Goal: Find specific page/section: Find specific page/section

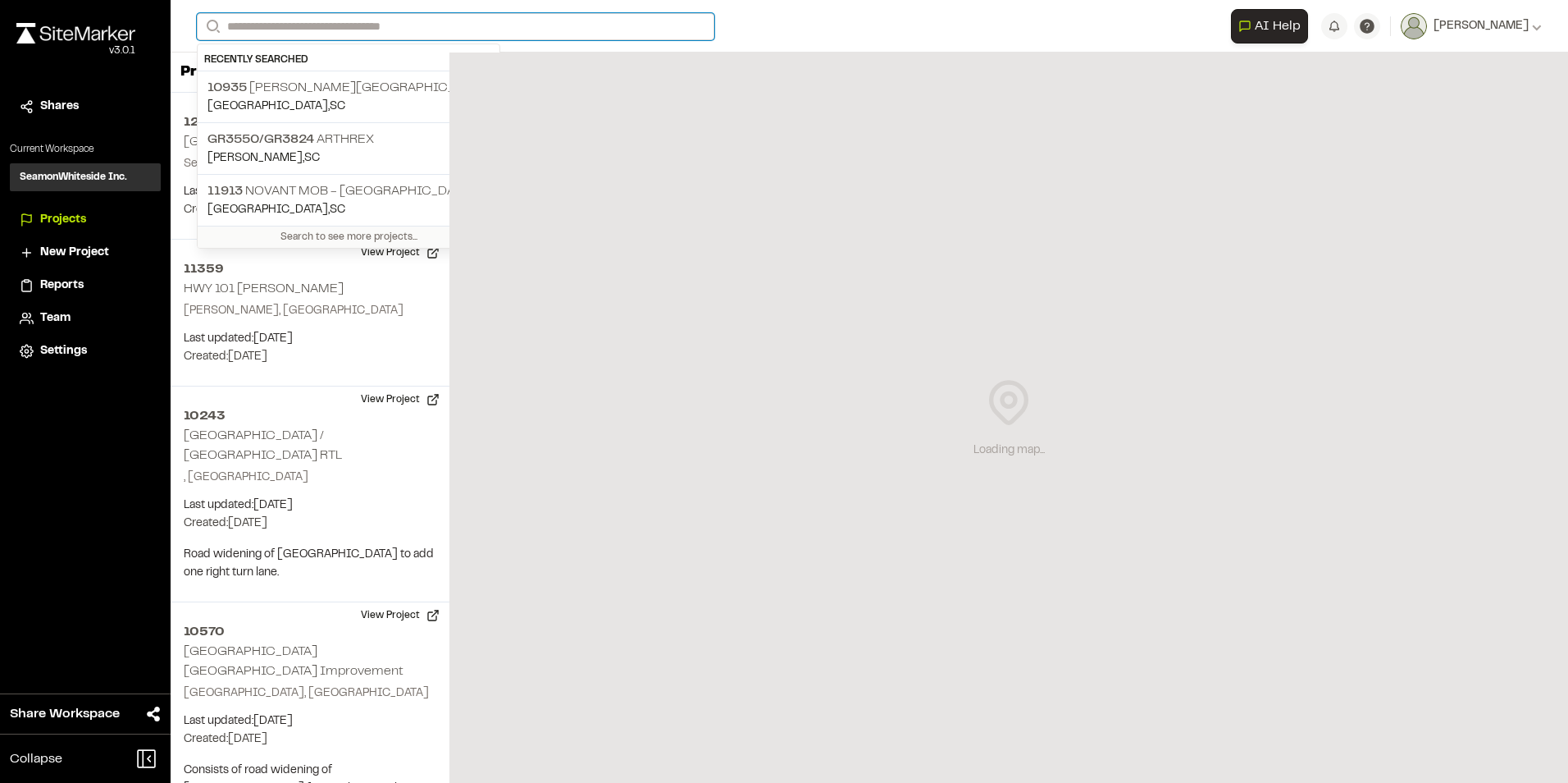
click at [356, 23] on input "Search" at bounding box center [455, 27] width 518 height 27
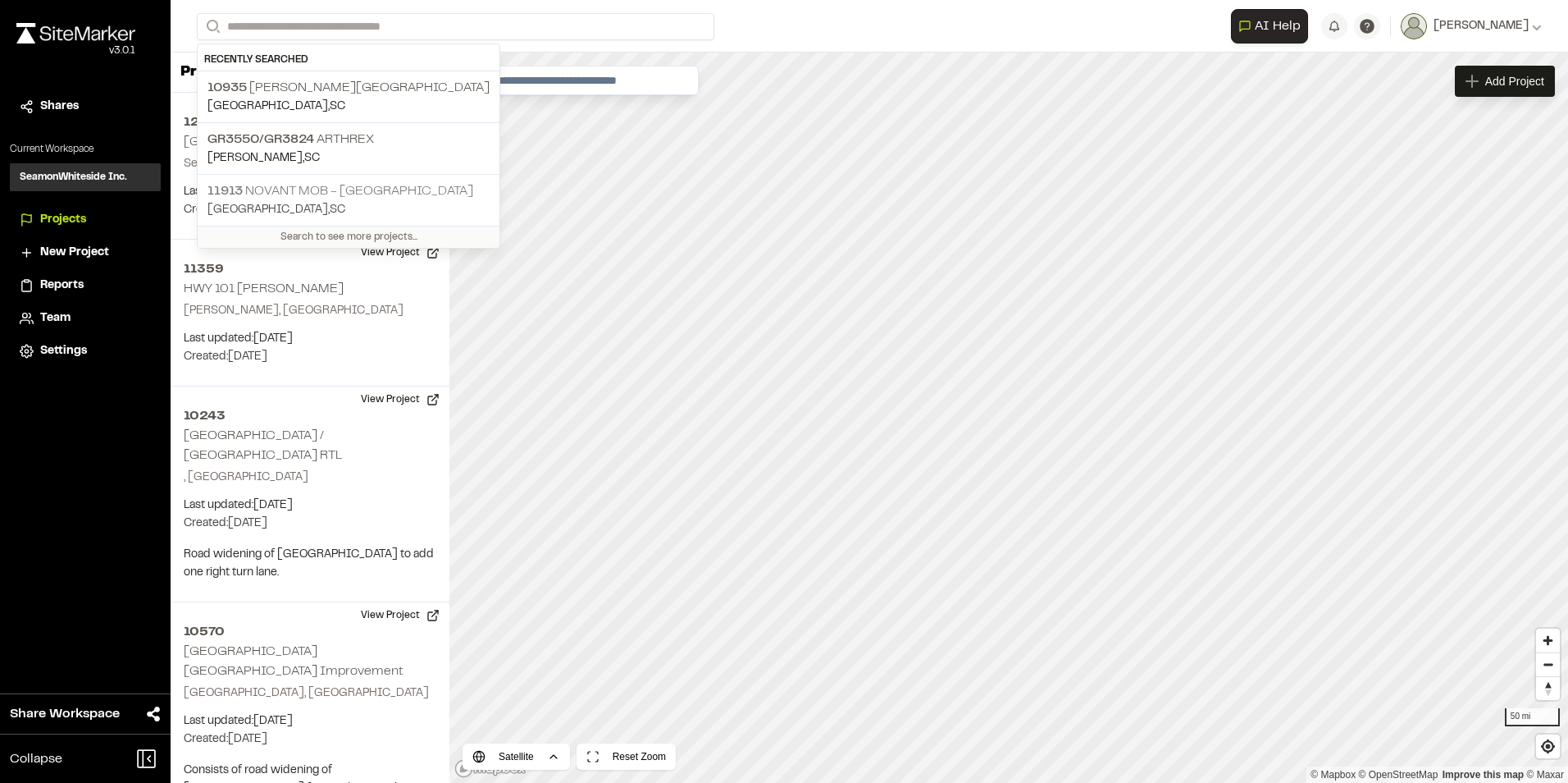
click at [393, 205] on p "[GEOGRAPHIC_DATA] , [GEOGRAPHIC_DATA]" at bounding box center [348, 209] width 282 height 18
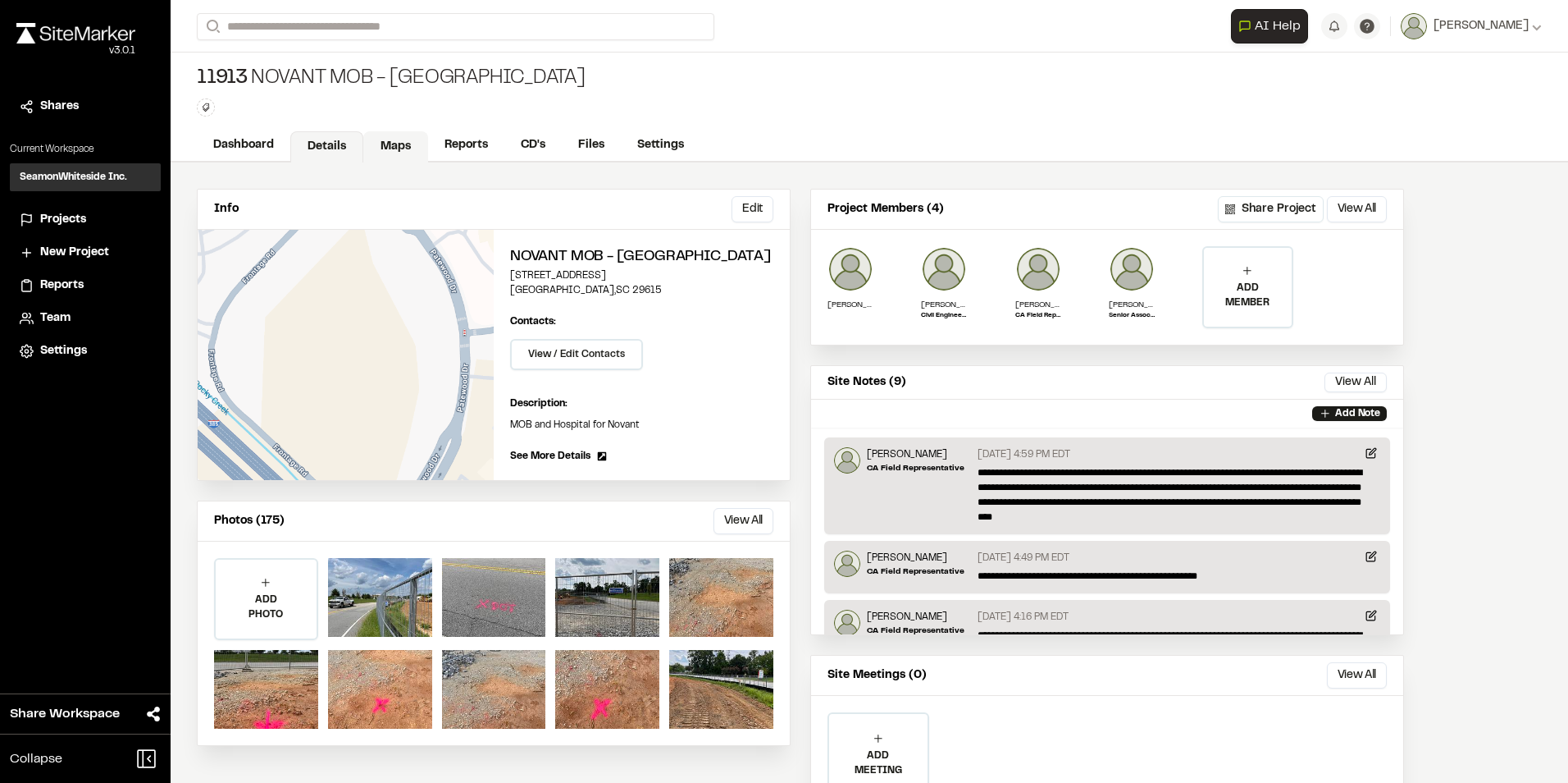
click at [385, 147] on link "Maps" at bounding box center [395, 147] width 65 height 31
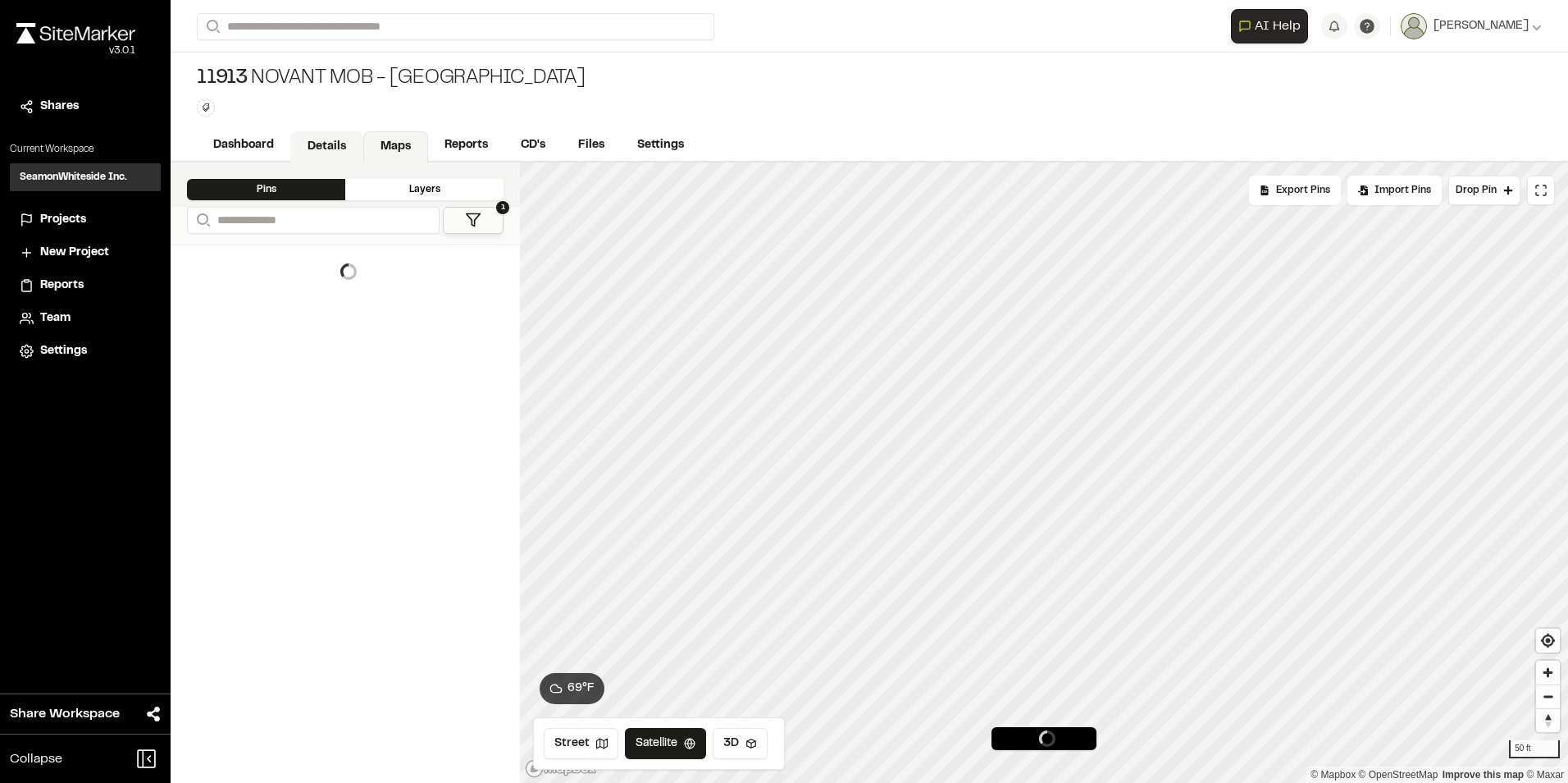
click at [328, 141] on link "Details" at bounding box center [327, 147] width 73 height 31
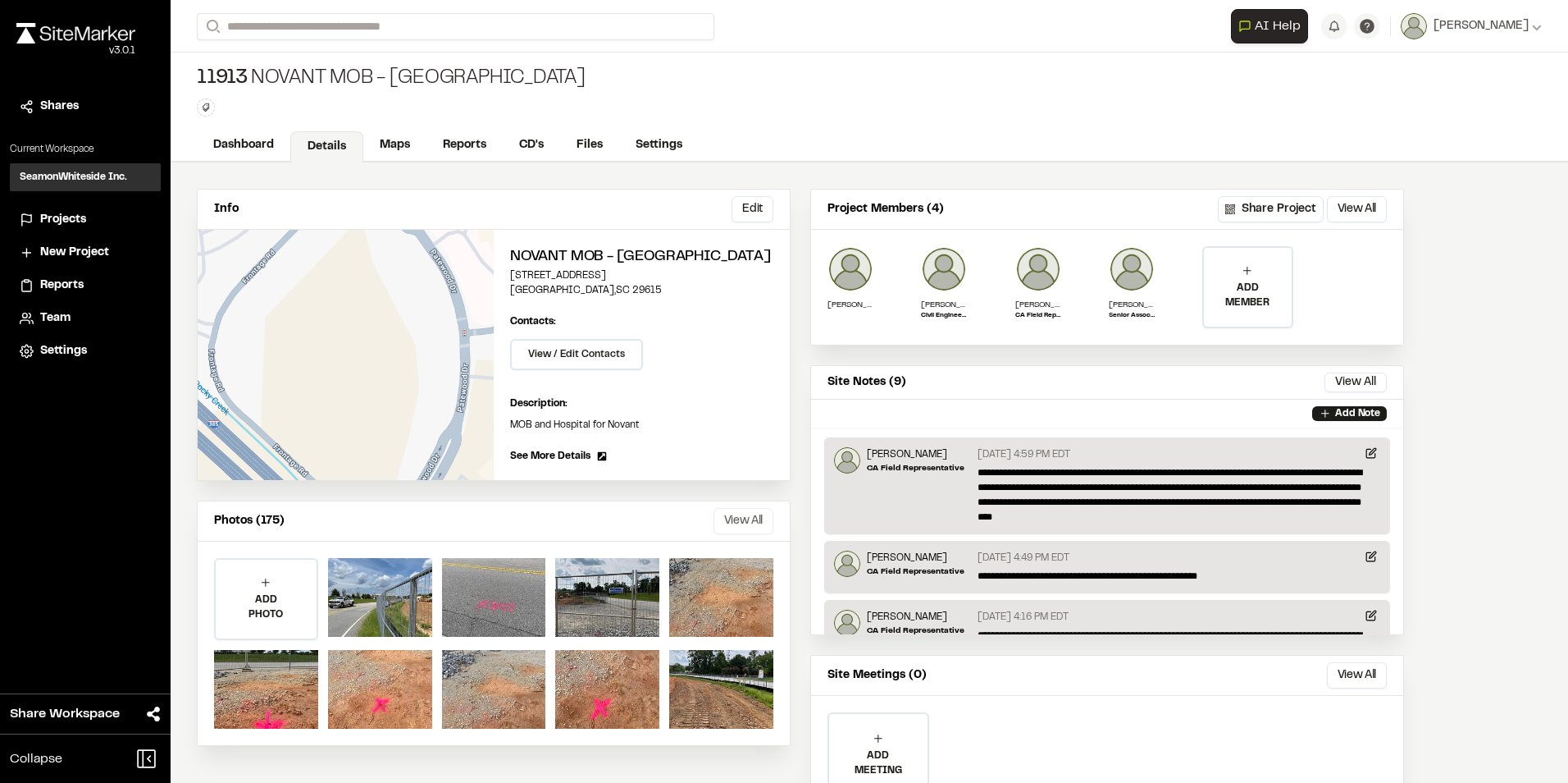
click at [744, 531] on button "View All" at bounding box center [743, 521] width 60 height 26
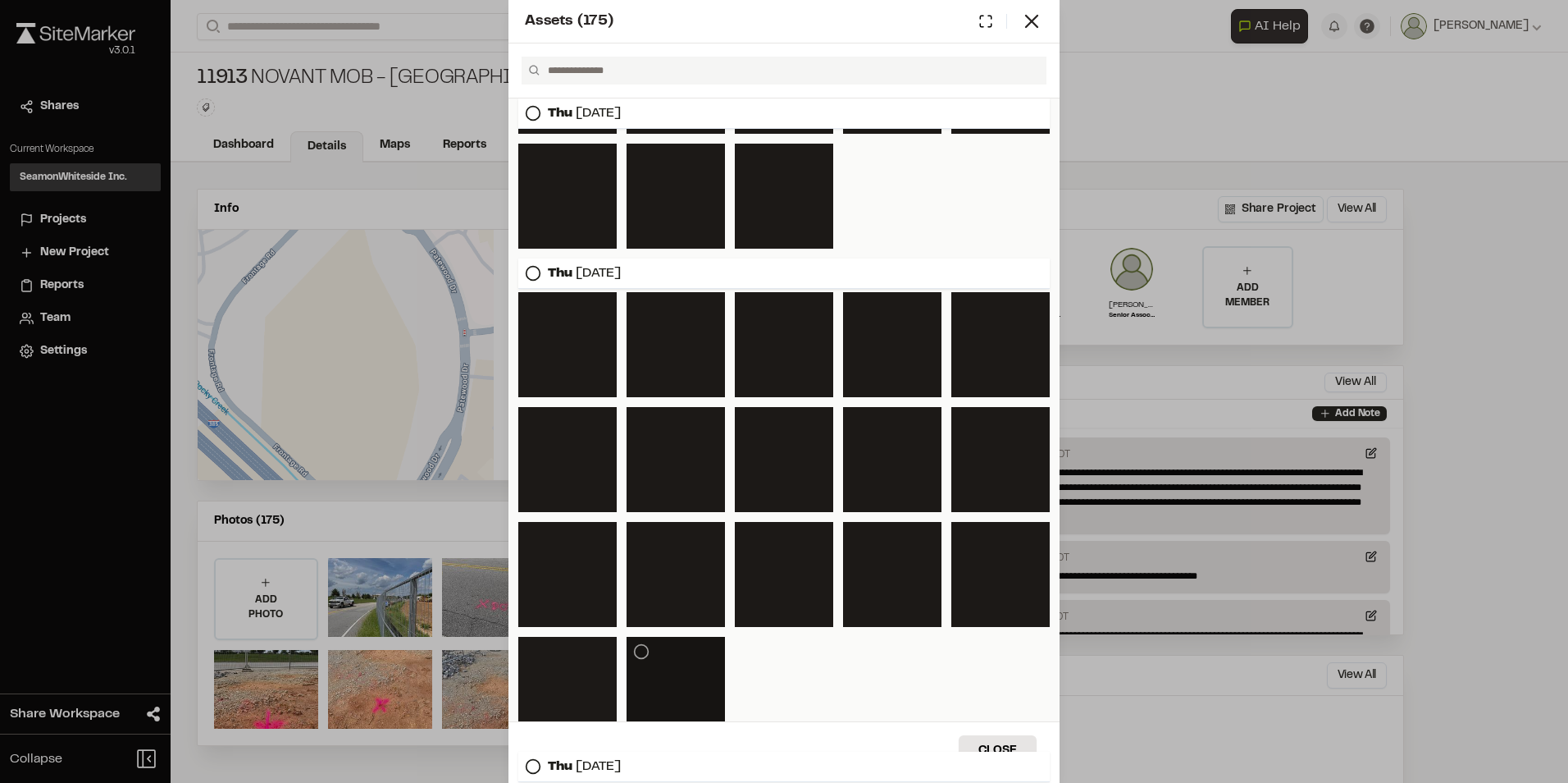
scroll to position [1066, 0]
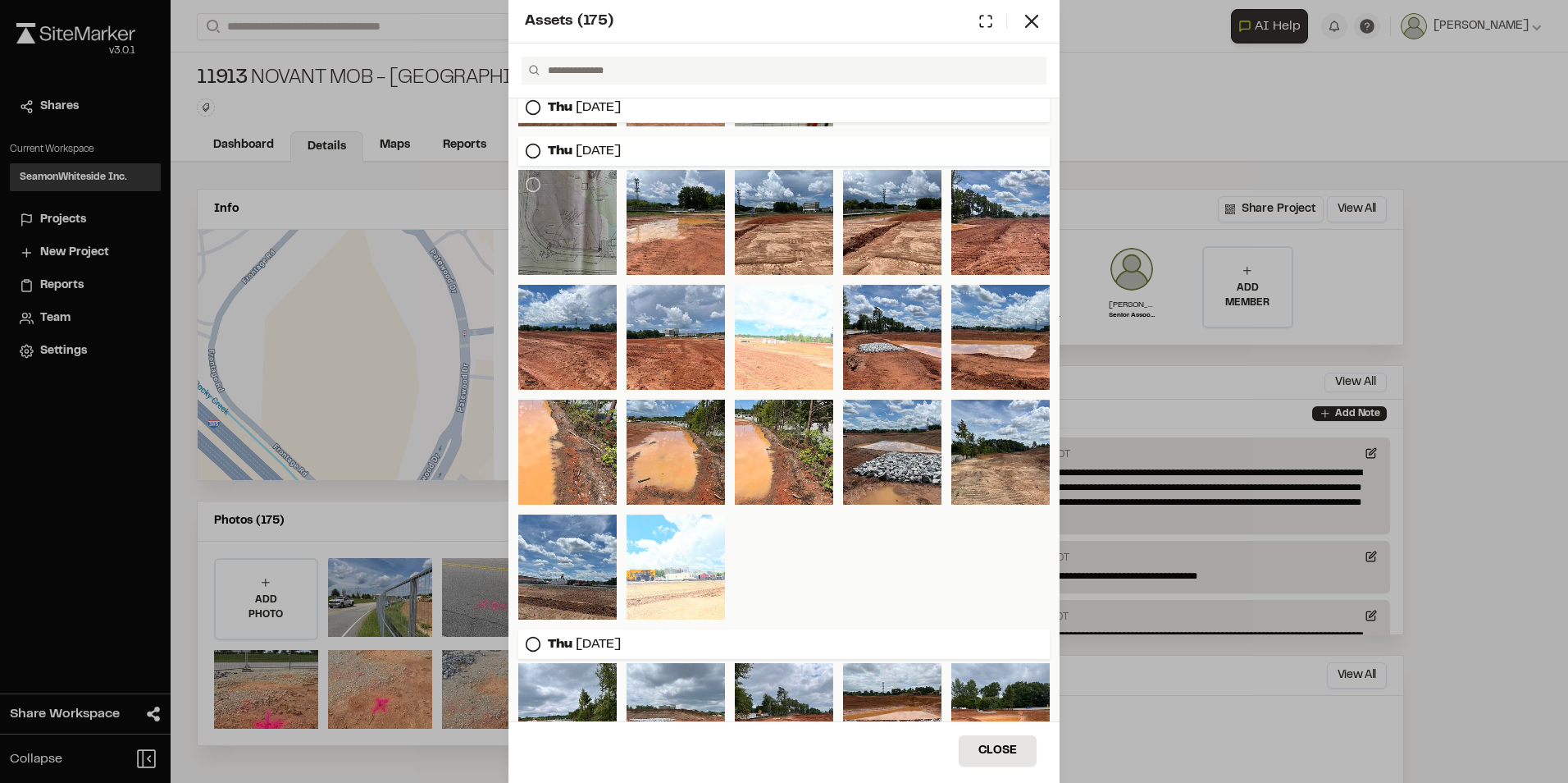
click at [559, 224] on div at bounding box center [568, 222] width 98 height 105
